Goal: Transaction & Acquisition: Obtain resource

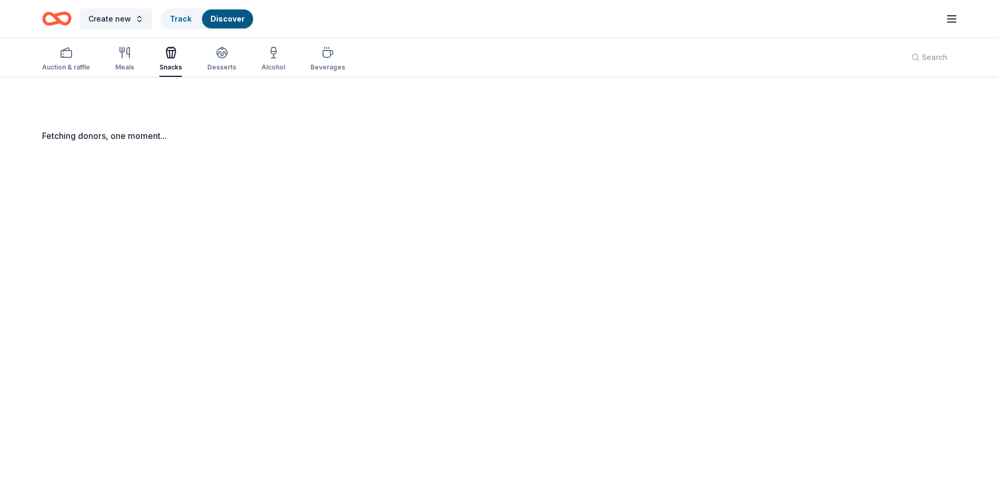
scroll to position [77, 0]
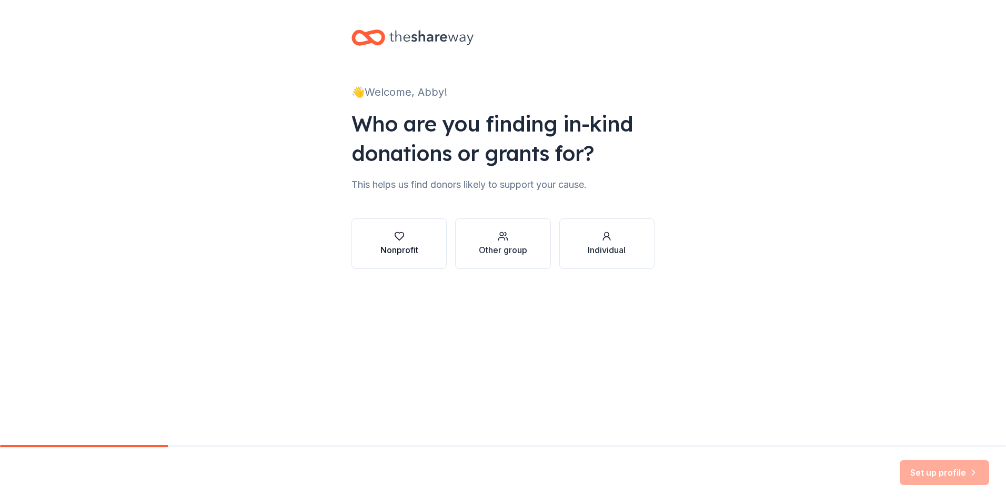
click at [412, 239] on div "button" at bounding box center [399, 236] width 38 height 11
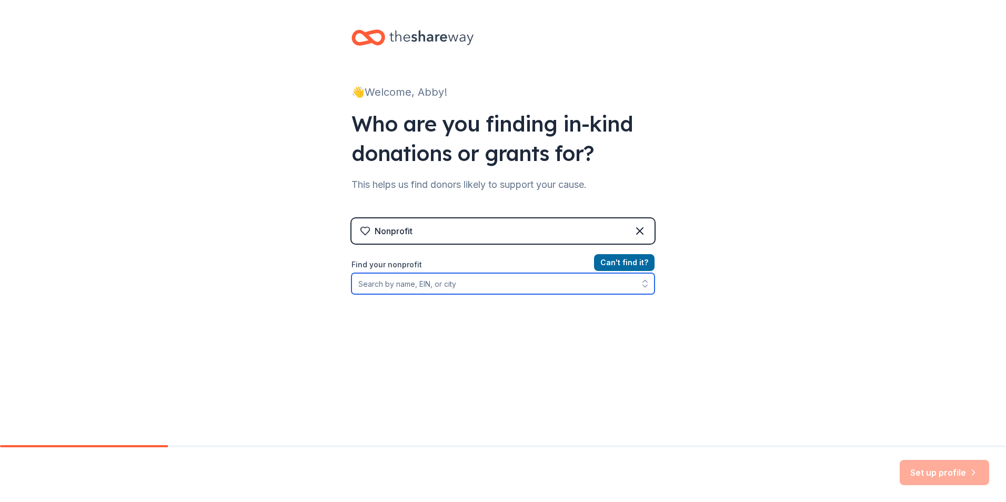
click at [461, 285] on input "Find your nonprofit" at bounding box center [502, 283] width 303 height 21
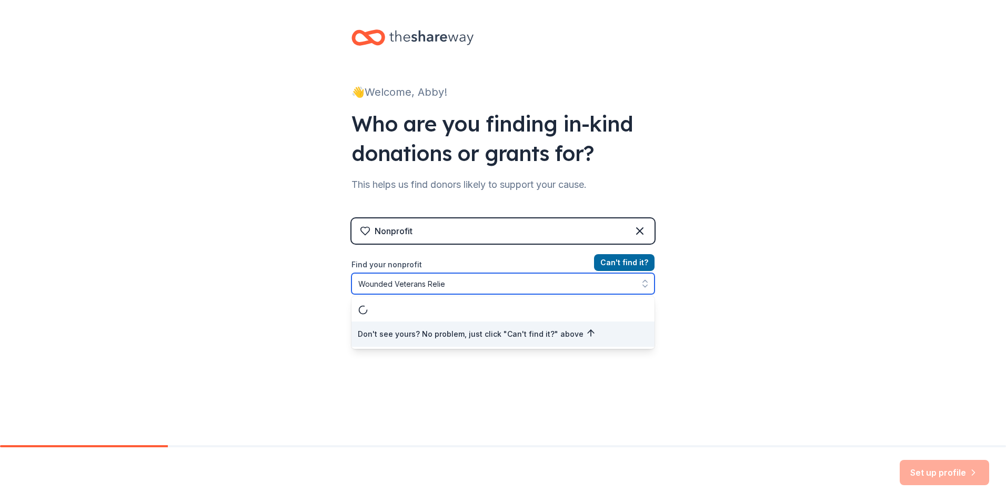
type input "Wounded Veterans Relief"
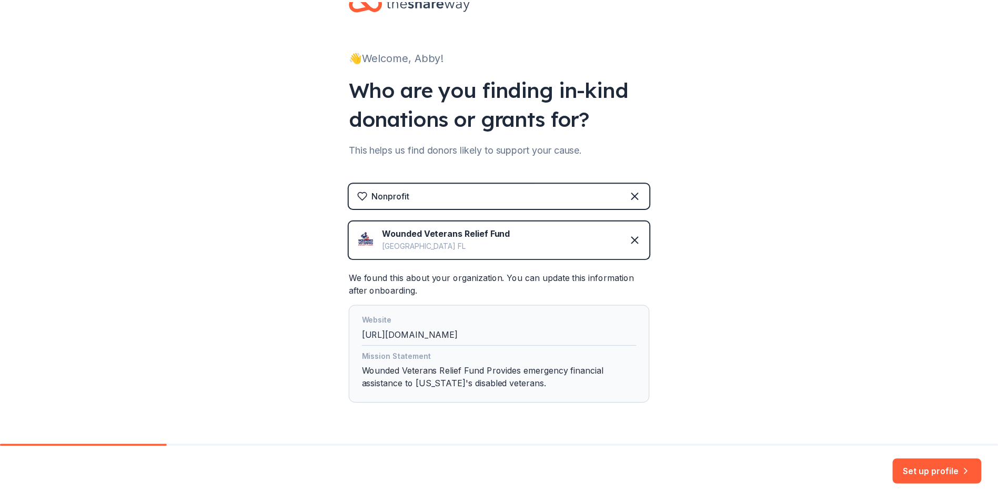
scroll to position [65, 0]
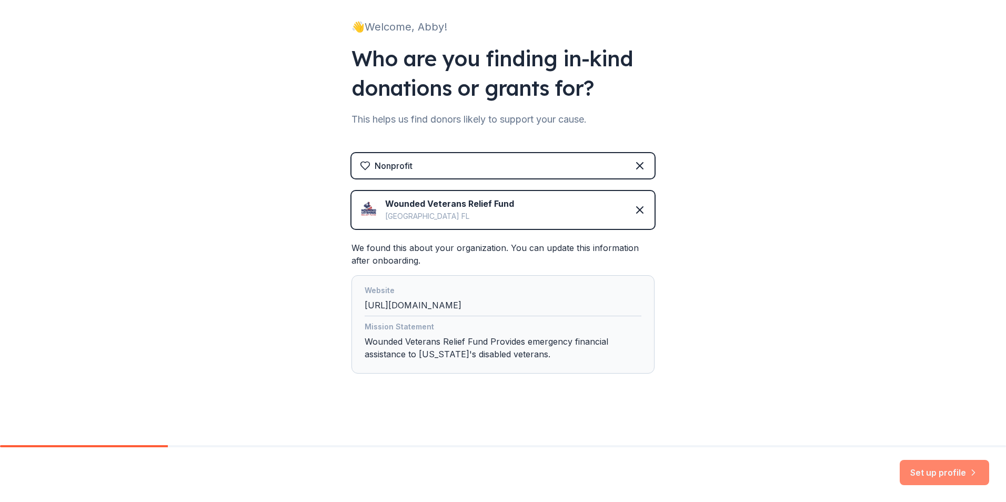
click at [956, 473] on button "Set up profile" at bounding box center [944, 472] width 89 height 25
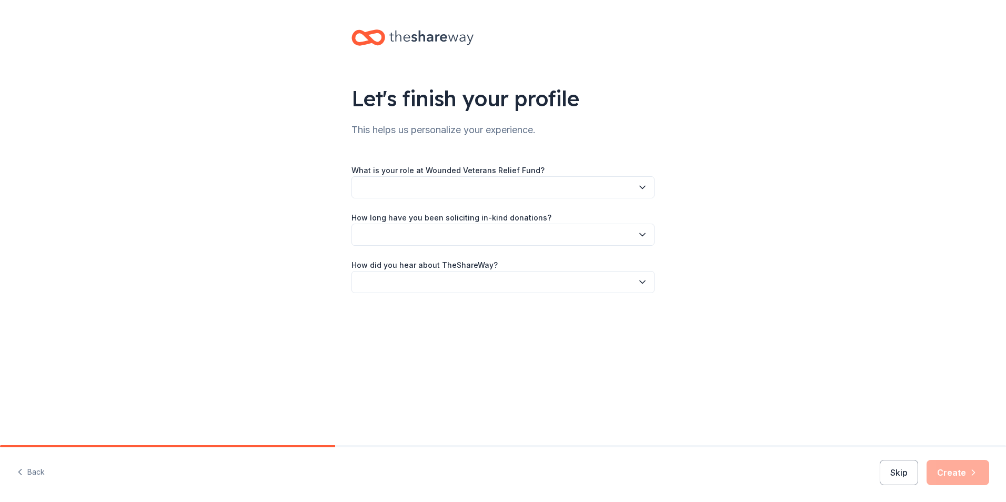
click at [646, 188] on icon "button" at bounding box center [642, 187] width 11 height 11
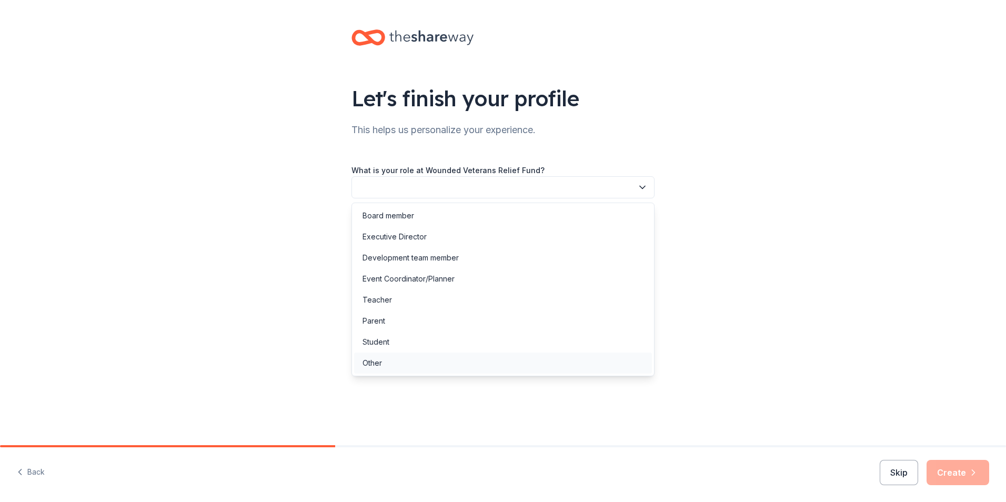
click at [449, 365] on div "Other" at bounding box center [503, 363] width 298 height 21
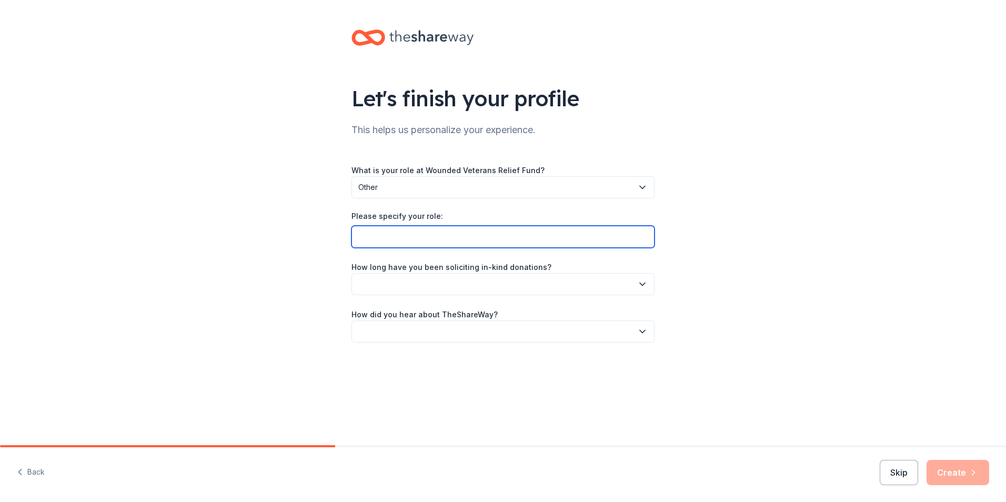
click at [434, 244] on input "Please specify your role:" at bounding box center [502, 237] width 303 height 22
type input "Executive Assistant to Chief Executive Officer"
click at [646, 279] on icon "button" at bounding box center [642, 284] width 11 height 11
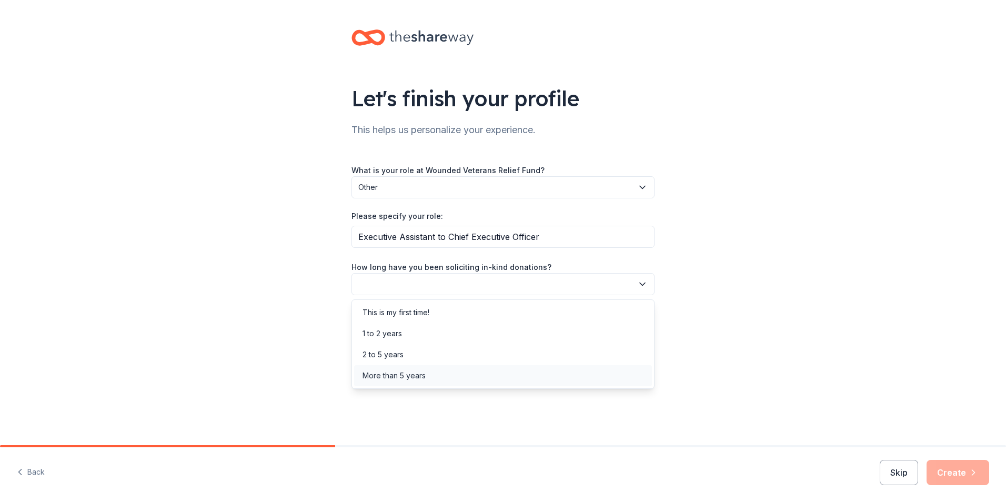
click at [530, 378] on div "More than 5 years" at bounding box center [503, 375] width 298 height 21
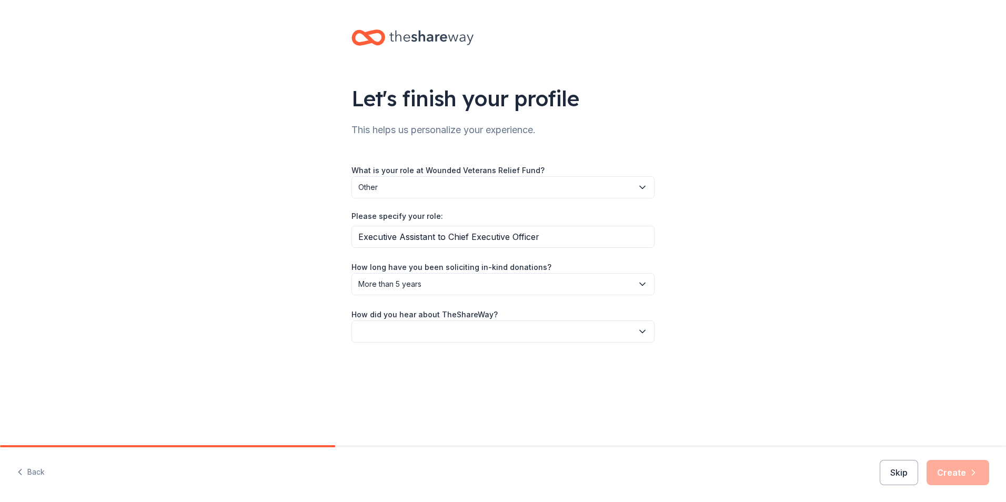
click at [640, 329] on icon "button" at bounding box center [642, 331] width 11 height 11
click at [527, 360] on div "Friend or colleague" at bounding box center [503, 359] width 298 height 21
click at [949, 469] on button "Create" at bounding box center [958, 472] width 63 height 25
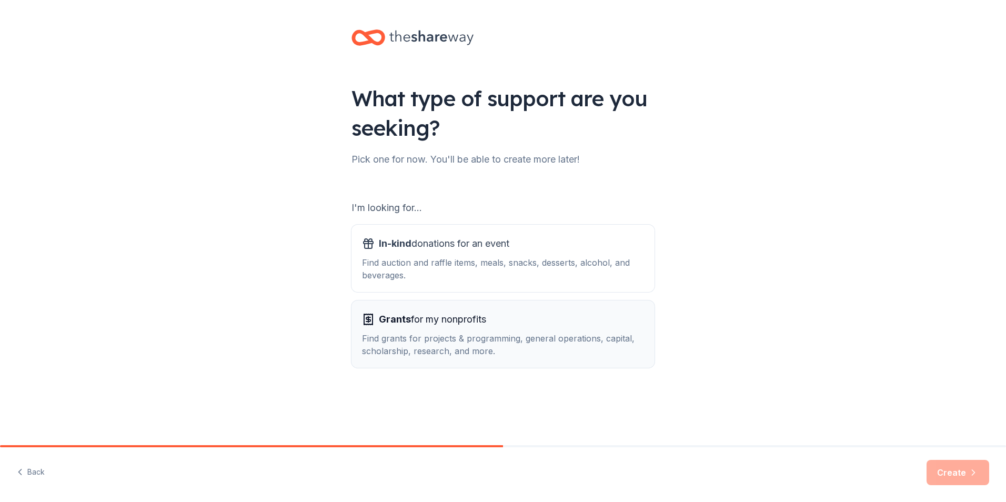
click at [490, 339] on div "Find grants for projects & programming, general operations, capital, scholarshi…" at bounding box center [503, 344] width 282 height 25
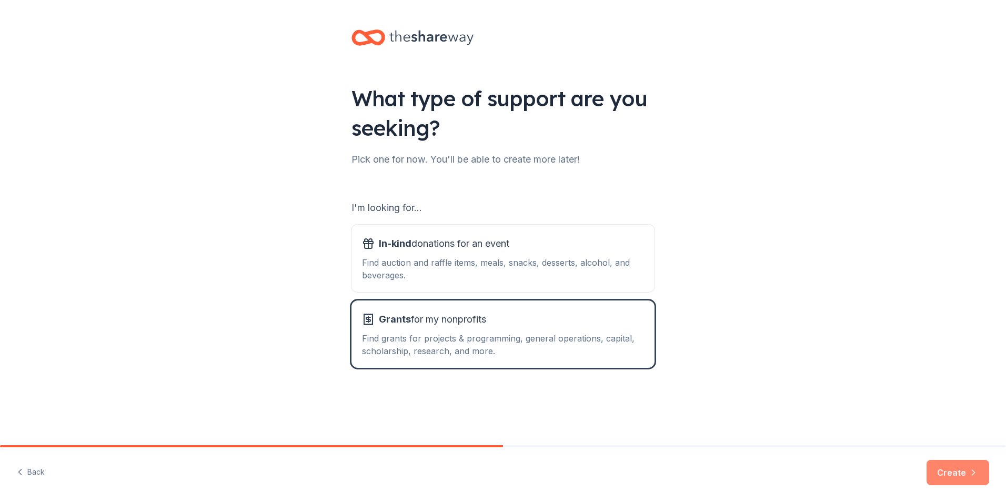
click at [948, 465] on button "Create" at bounding box center [958, 472] width 63 height 25
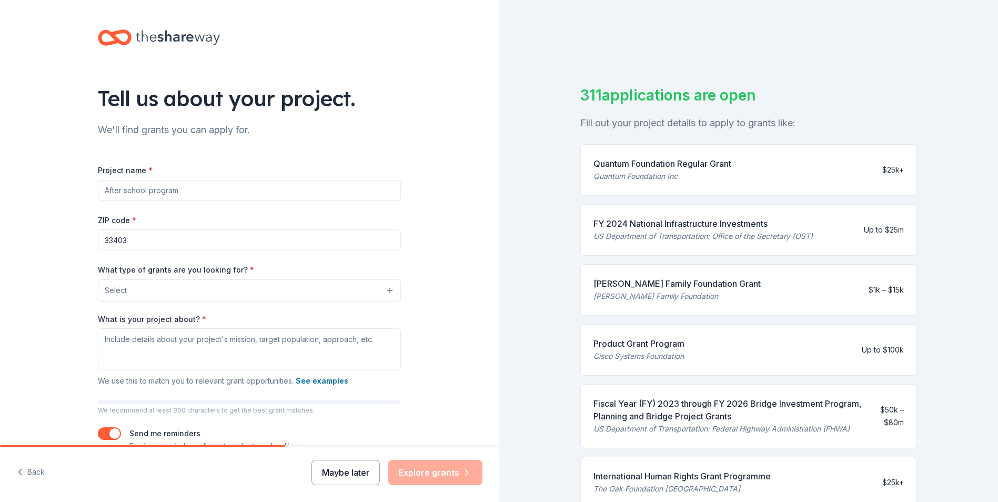
click at [337, 475] on button "Maybe later" at bounding box center [345, 472] width 68 height 25
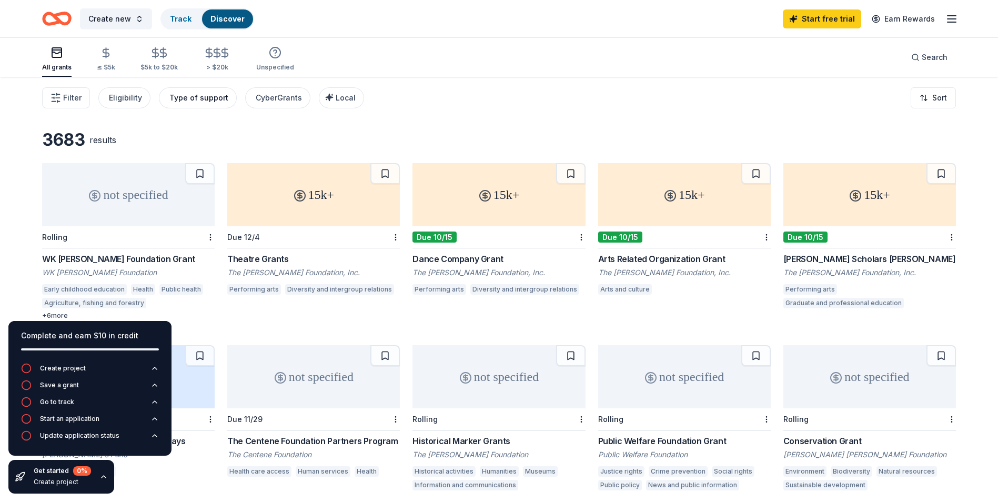
click at [200, 99] on div "Type of support" at bounding box center [198, 98] width 59 height 13
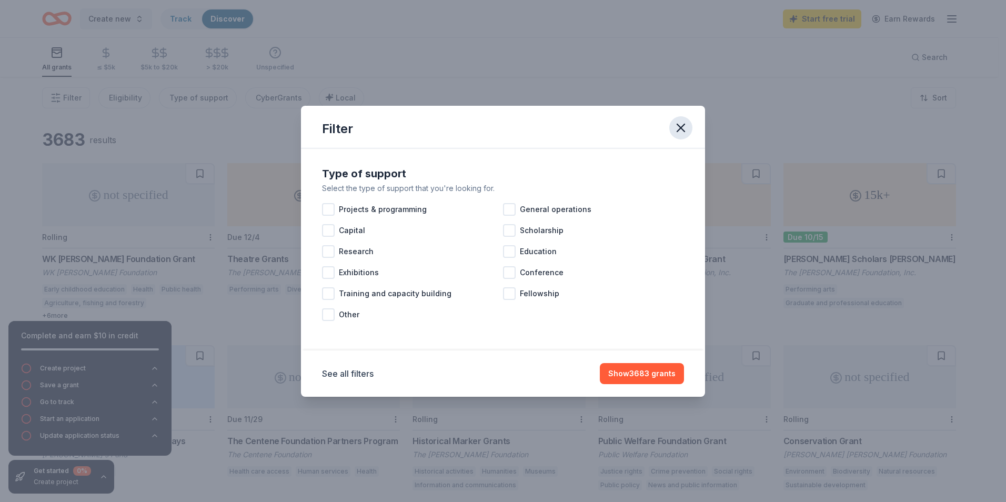
click at [678, 126] on icon "button" at bounding box center [681, 127] width 15 height 15
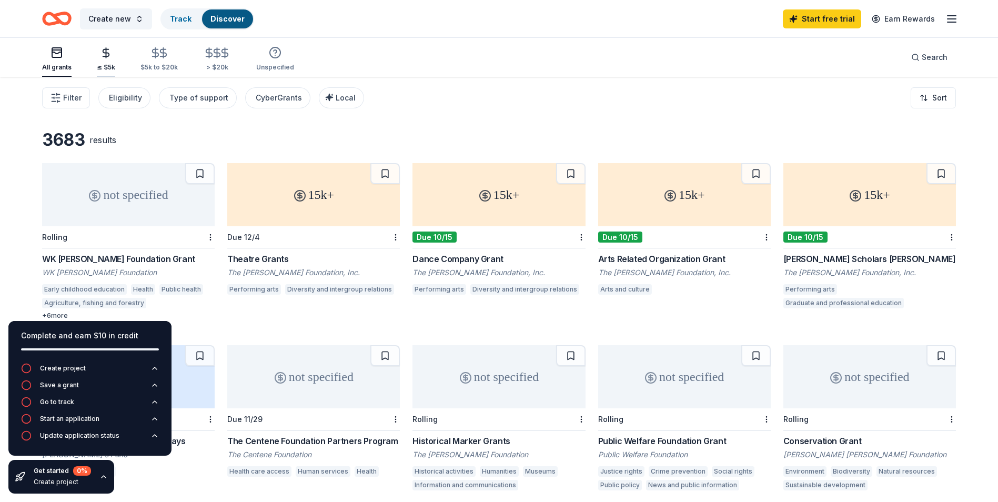
click at [106, 61] on div "≤ $5k" at bounding box center [106, 59] width 18 height 25
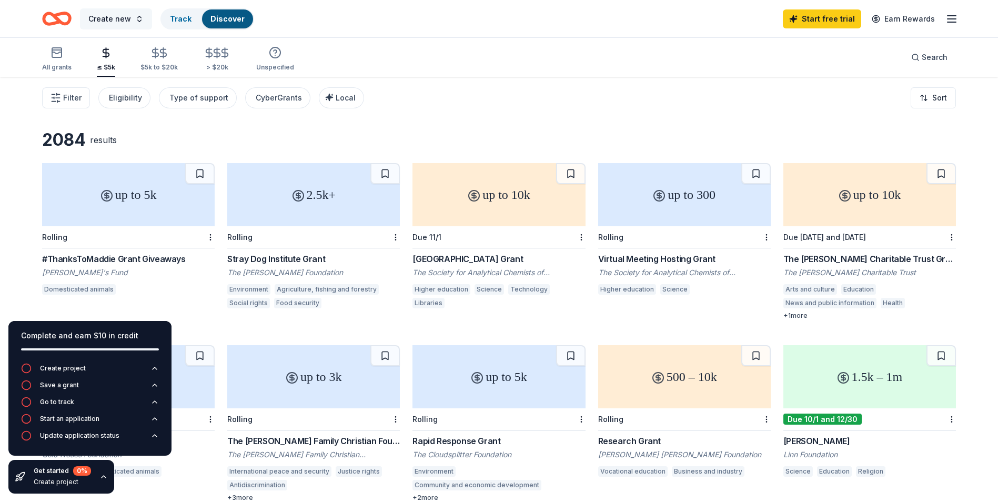
click at [109, 19] on span "Create new" at bounding box center [109, 19] width 43 height 13
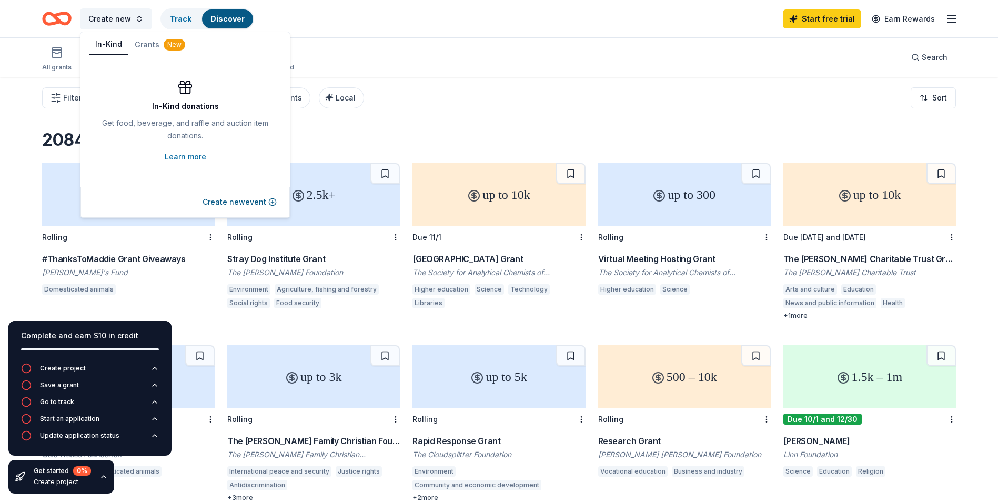
click at [102, 46] on button "In-Kind" at bounding box center [108, 45] width 39 height 20
click at [185, 158] on link "Learn more" at bounding box center [186, 156] width 42 height 13
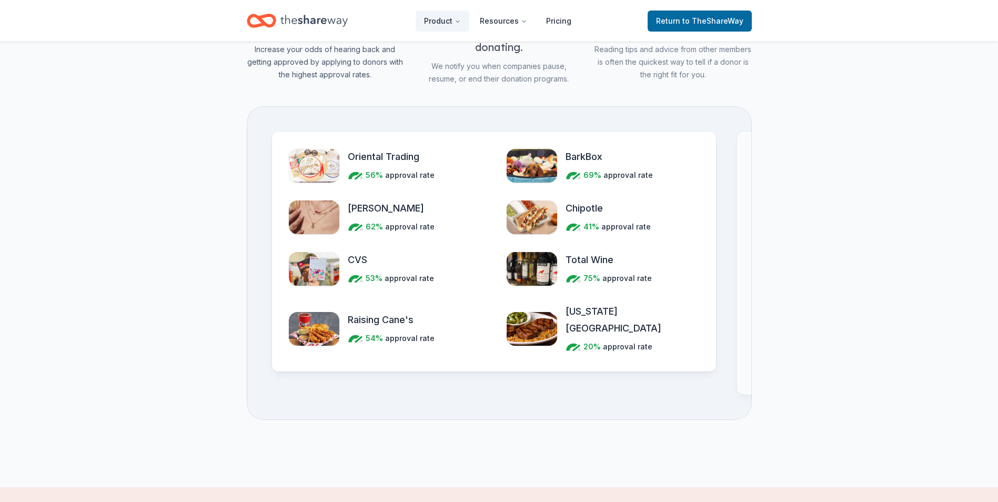
scroll to position [1199, 0]
